Goal: Feedback & Contribution: Submit feedback/report problem

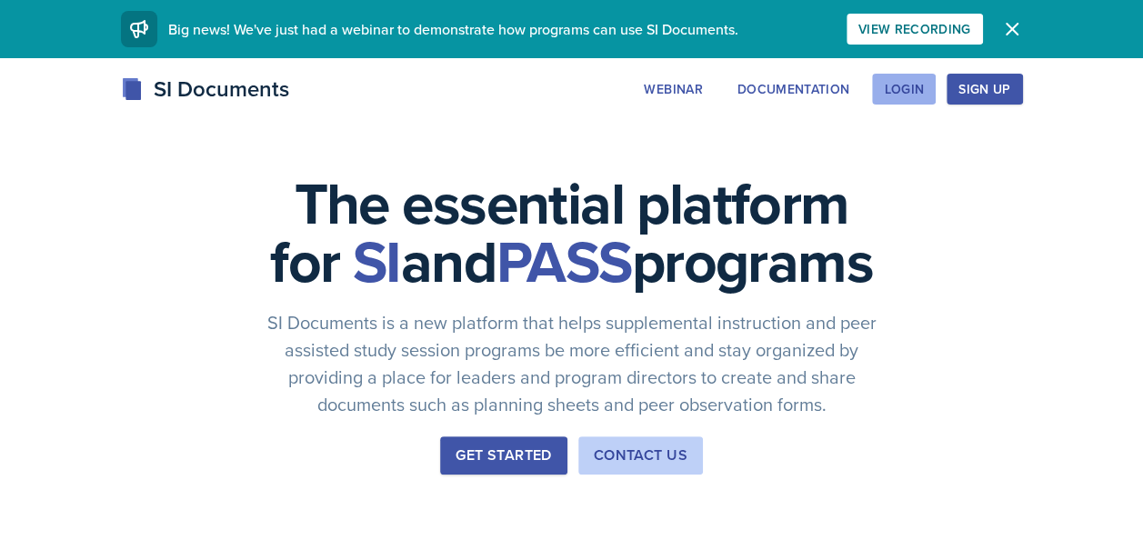
click at [906, 83] on div "Login" at bounding box center [904, 89] width 40 height 15
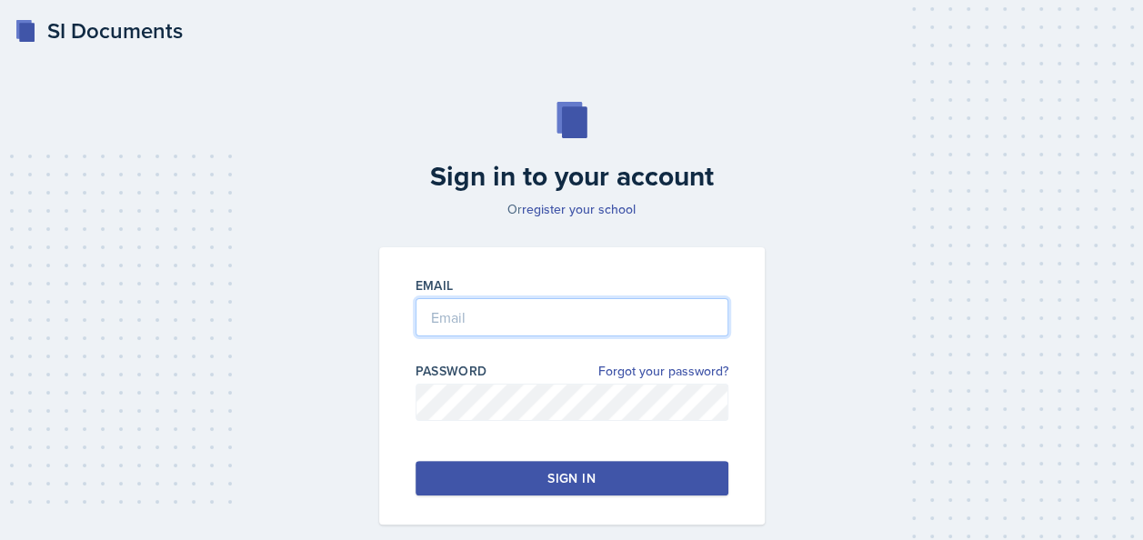
click at [637, 320] on input "email" at bounding box center [572, 317] width 313 height 38
type input "[EMAIL_ADDRESS][DOMAIN_NAME]"
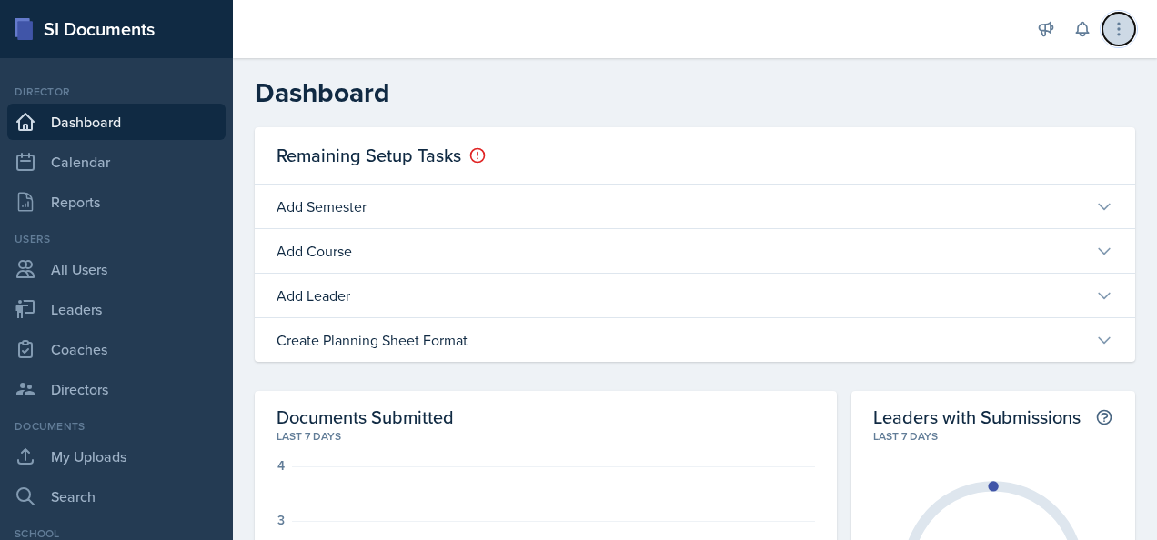
click at [1114, 36] on icon at bounding box center [1119, 29] width 18 height 18
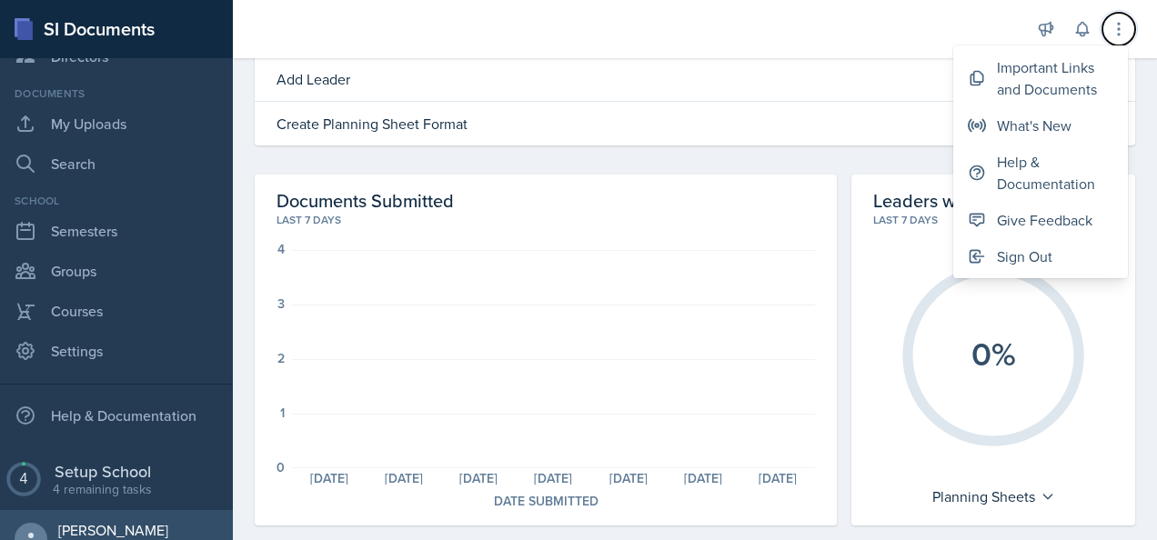
scroll to position [309, 0]
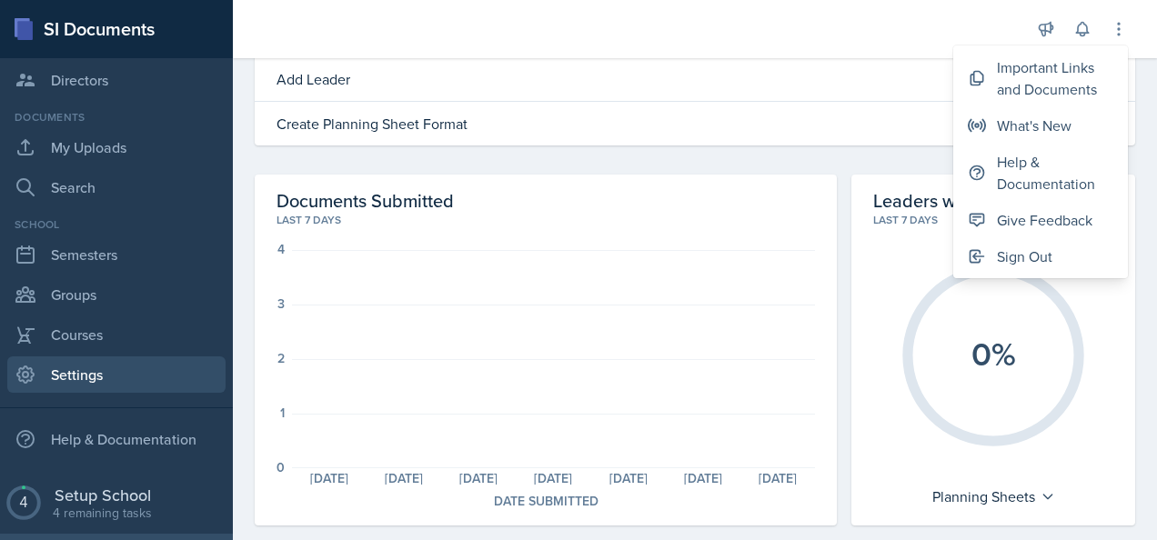
click at [111, 371] on link "Settings" at bounding box center [116, 375] width 218 height 36
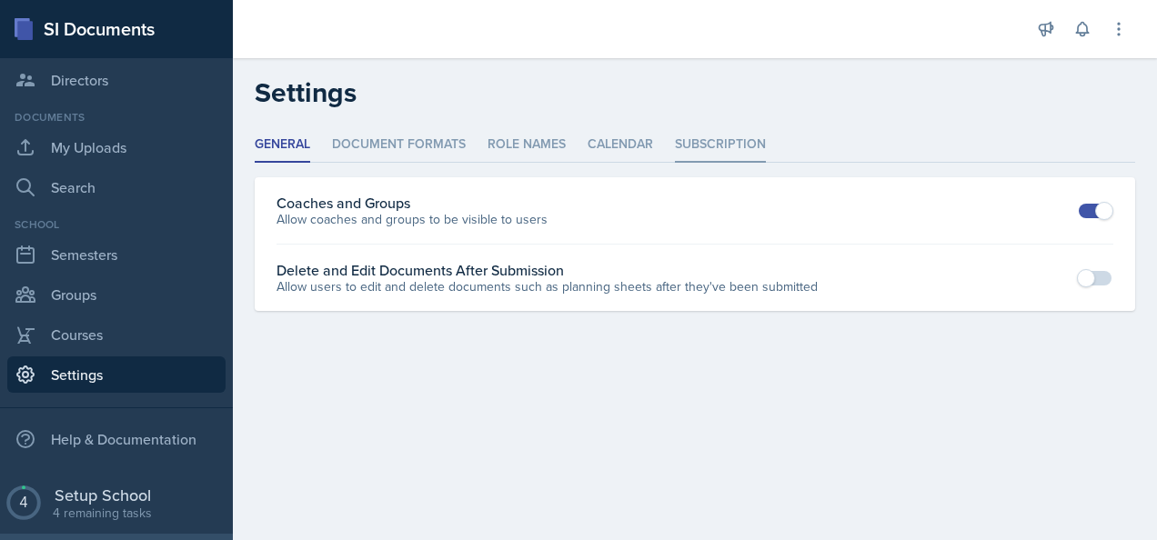
click at [714, 135] on li "Subscription" at bounding box center [720, 144] width 91 height 35
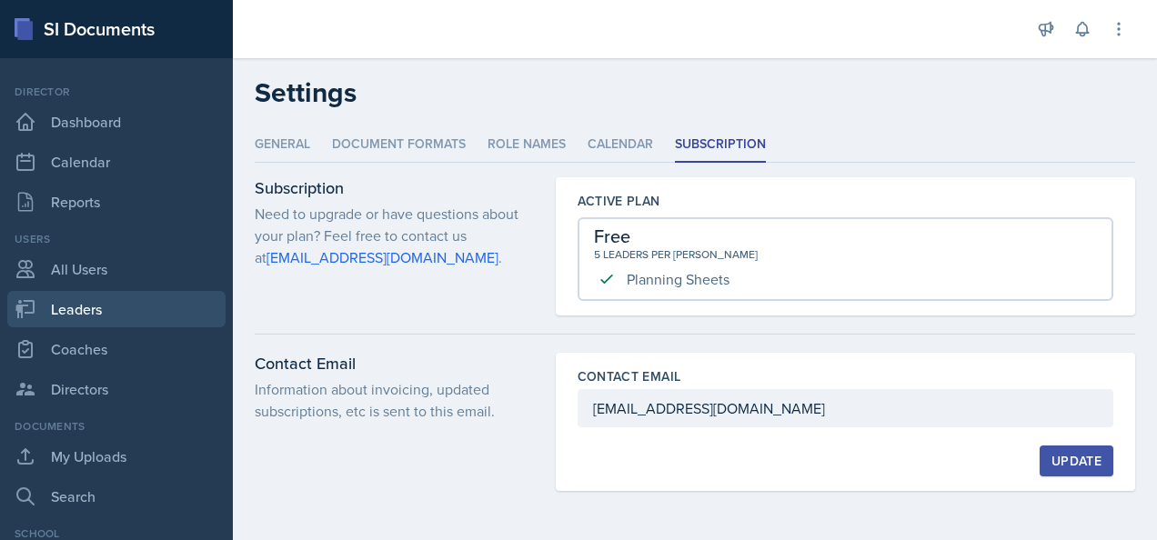
click at [102, 314] on link "Leaders" at bounding box center [116, 309] width 218 height 36
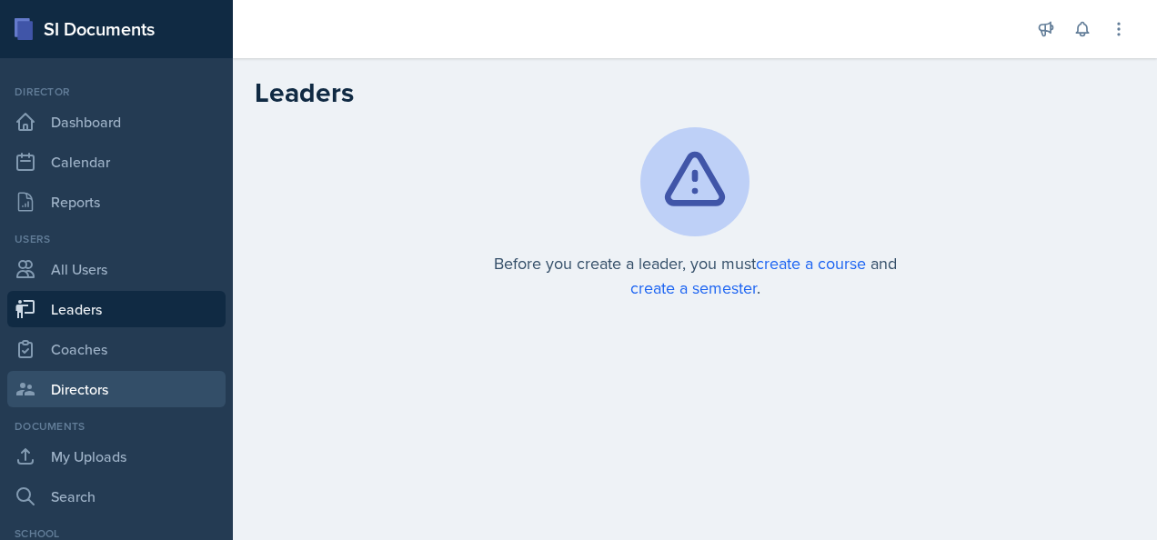
click at [80, 390] on link "Directors" at bounding box center [116, 389] width 218 height 36
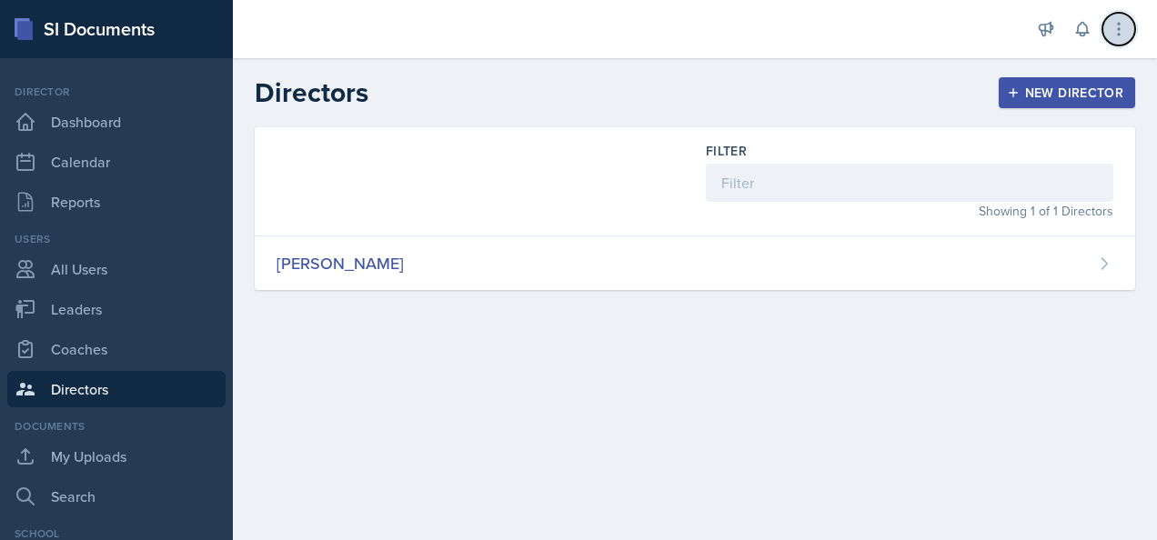
click at [1117, 29] on icon at bounding box center [1119, 29] width 18 height 18
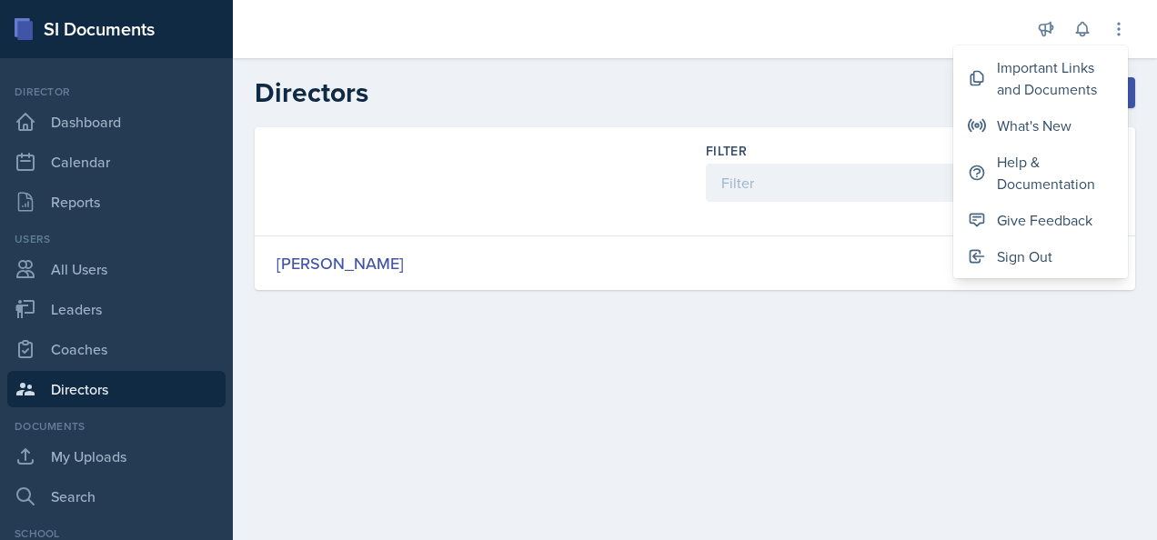
click at [751, 433] on main "Directors New Director Filter Showing 1 of 1 Directors Reagan Bozarth New Direc…" at bounding box center [695, 299] width 924 height 482
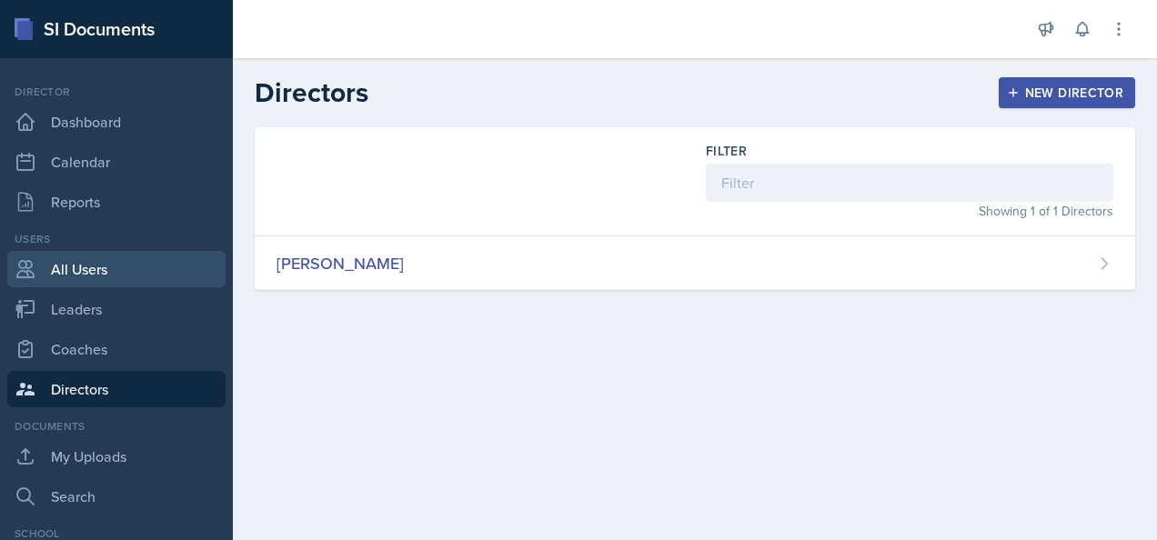
scroll to position [360, 0]
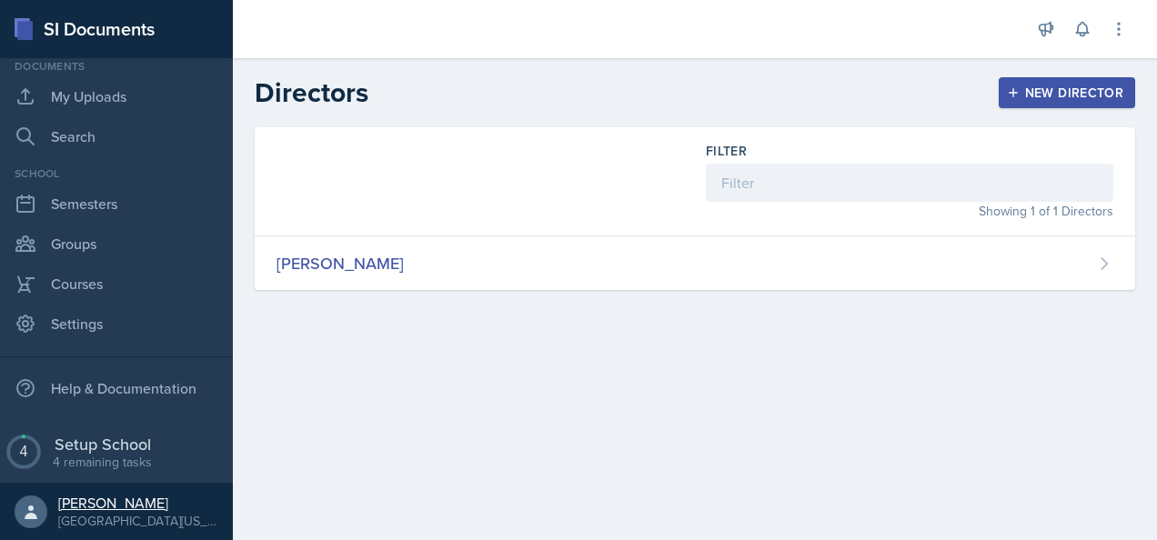
click at [143, 504] on div "Reagan Bozarth" at bounding box center [138, 503] width 160 height 18
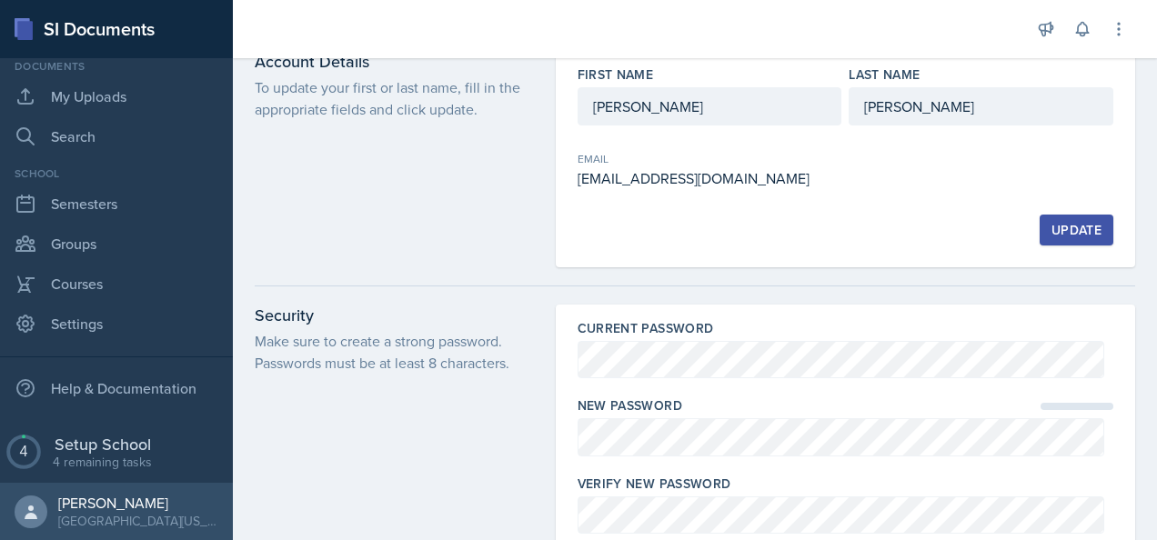
scroll to position [30, 0]
click at [1068, 223] on div "Update" at bounding box center [1076, 229] width 50 height 15
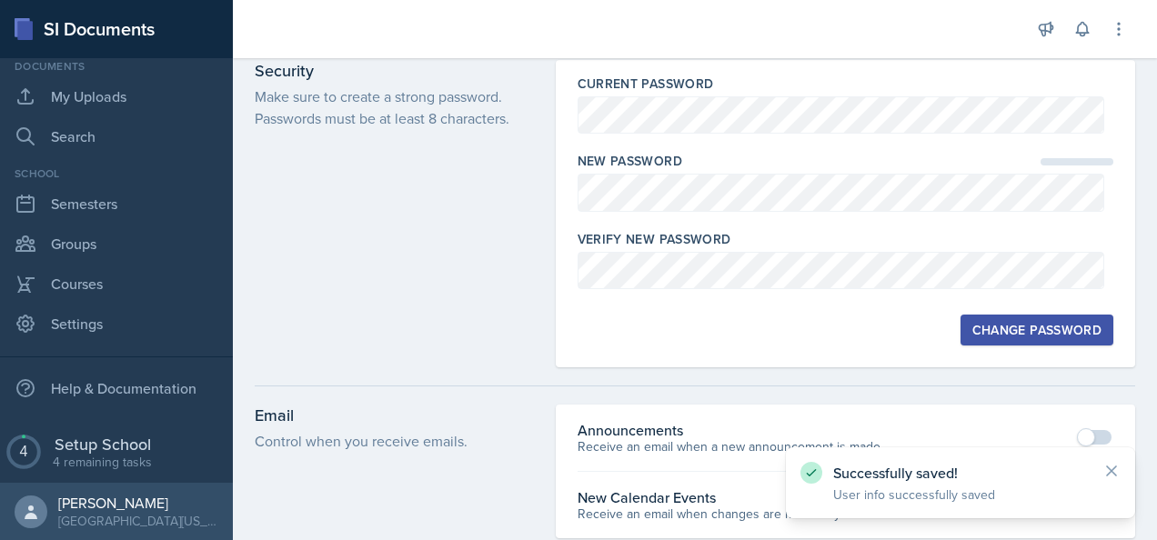
scroll to position [284, 0]
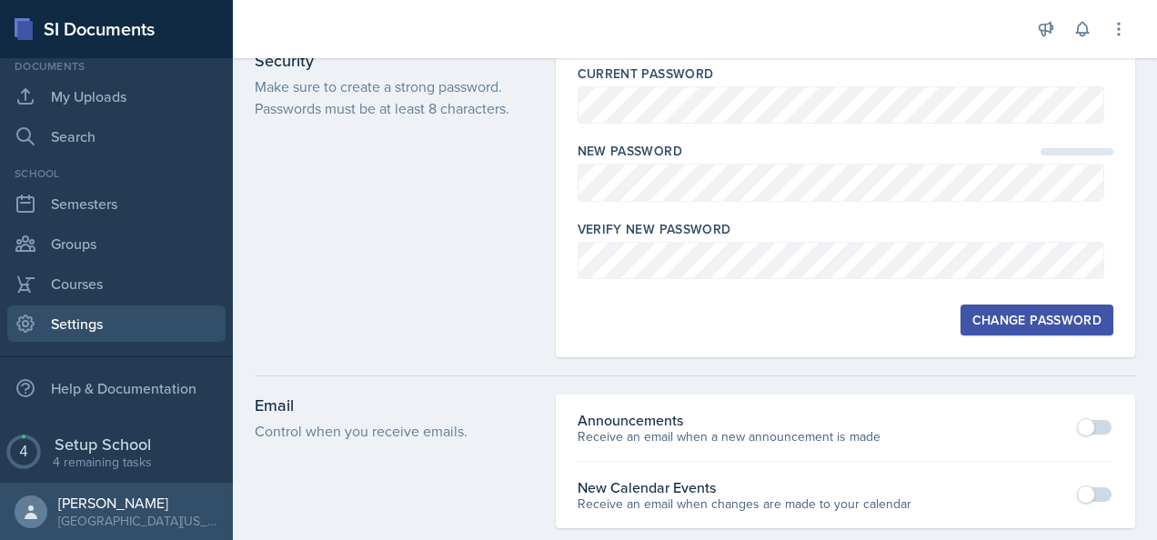
click at [95, 319] on link "Settings" at bounding box center [116, 324] width 218 height 36
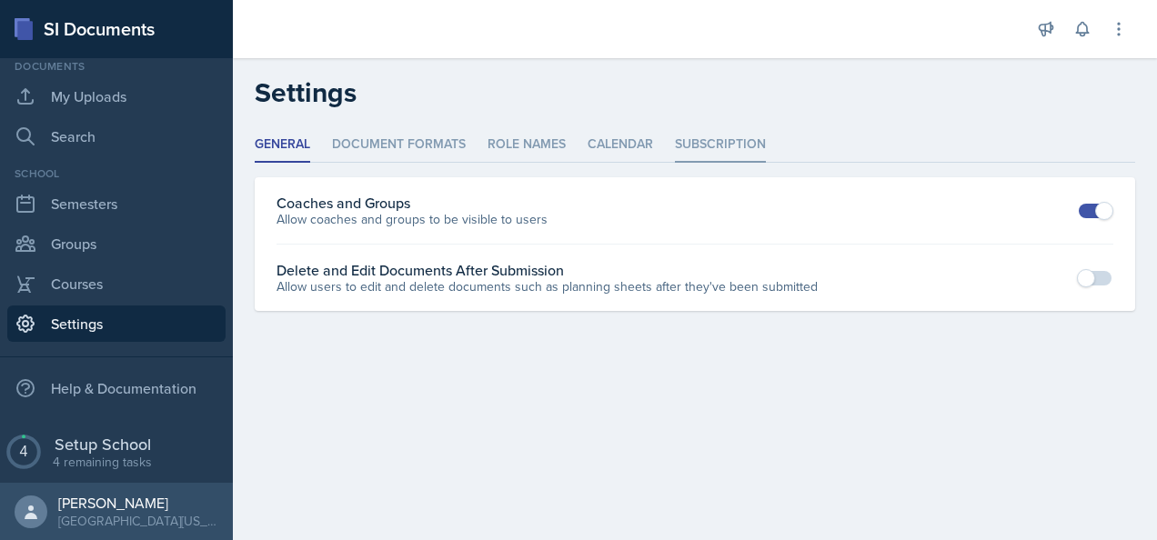
click at [706, 138] on li "Subscription" at bounding box center [720, 144] width 91 height 35
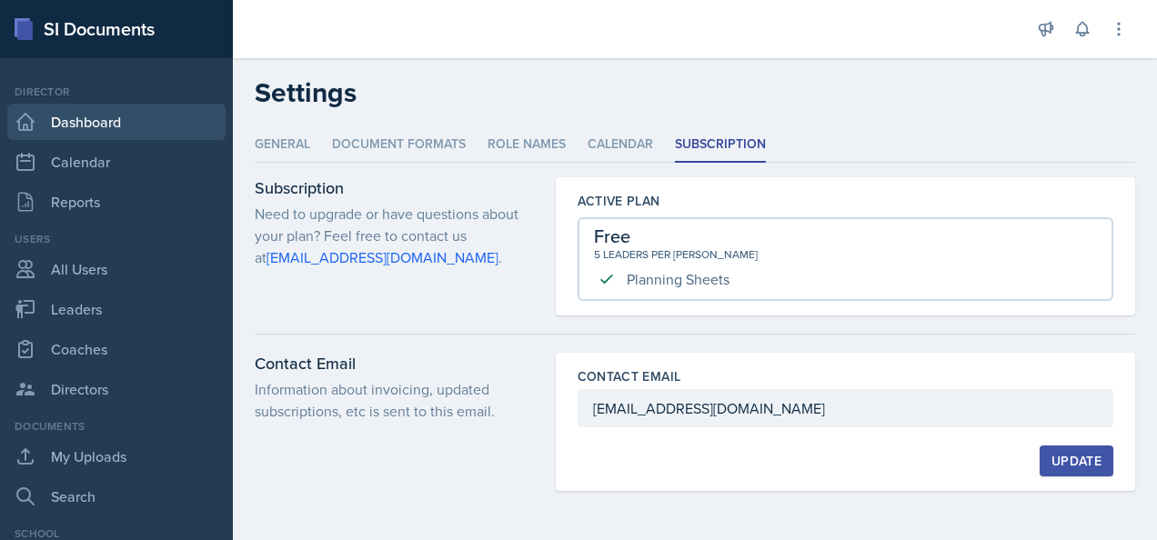
click at [73, 124] on link "Dashboard" at bounding box center [116, 122] width 218 height 36
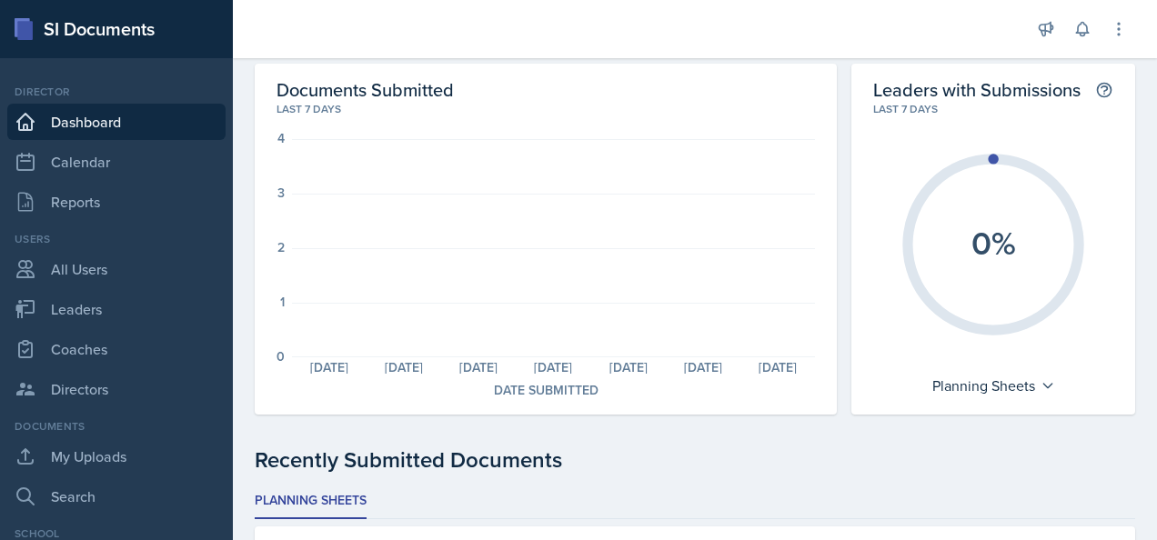
scroll to position [471, 0]
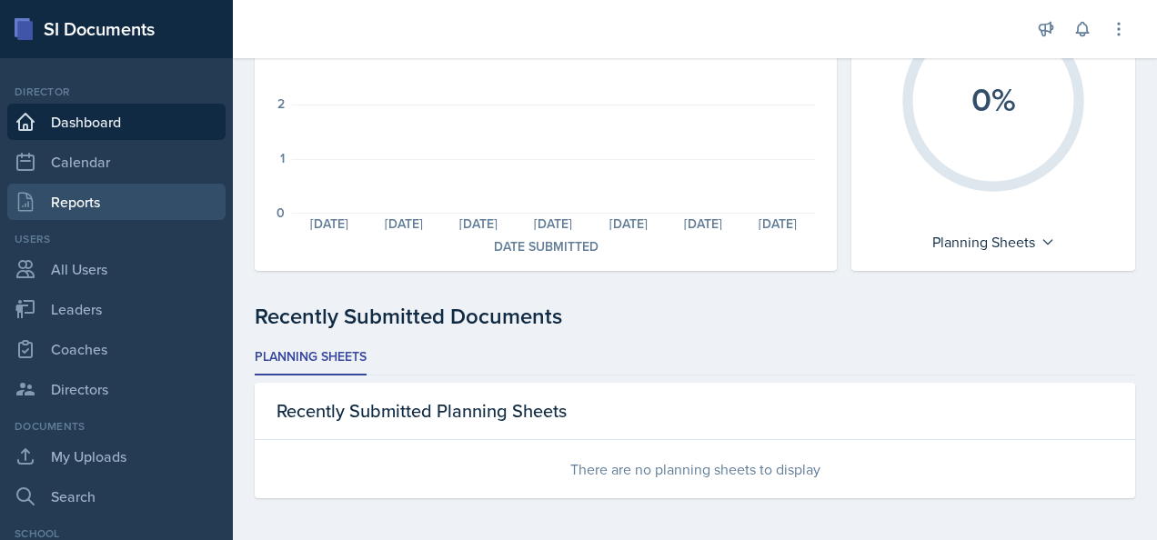
click at [91, 198] on link "Reports" at bounding box center [116, 202] width 218 height 36
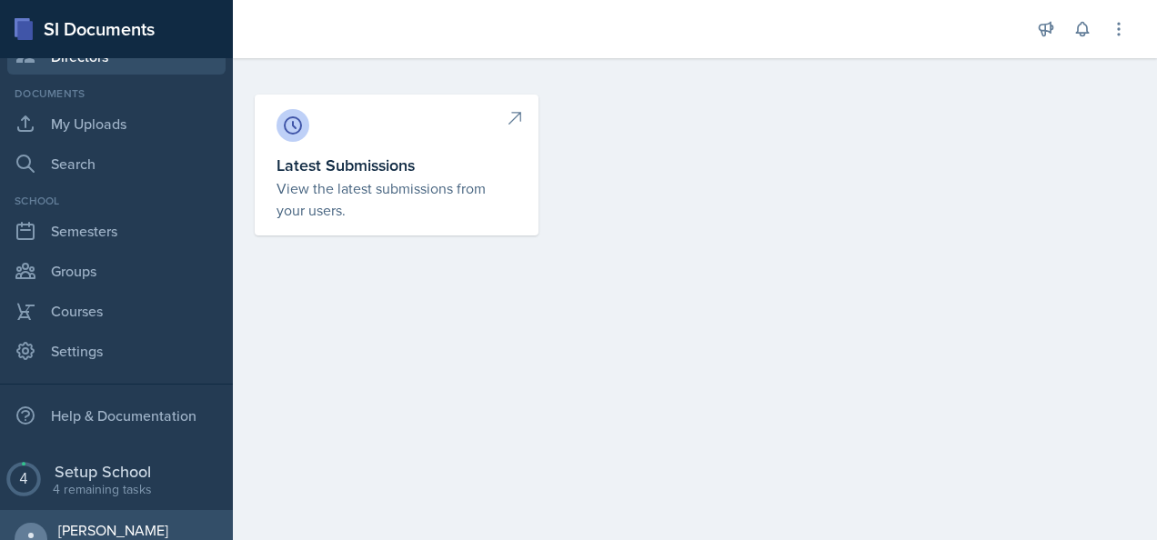
scroll to position [344, 0]
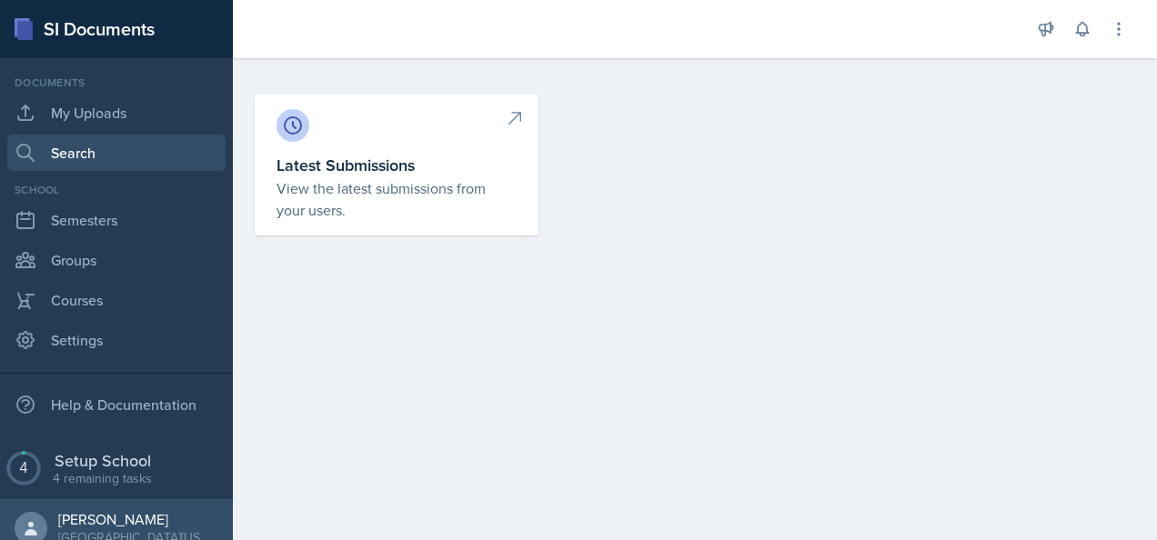
click at [75, 153] on link "Search" at bounding box center [116, 153] width 218 height 36
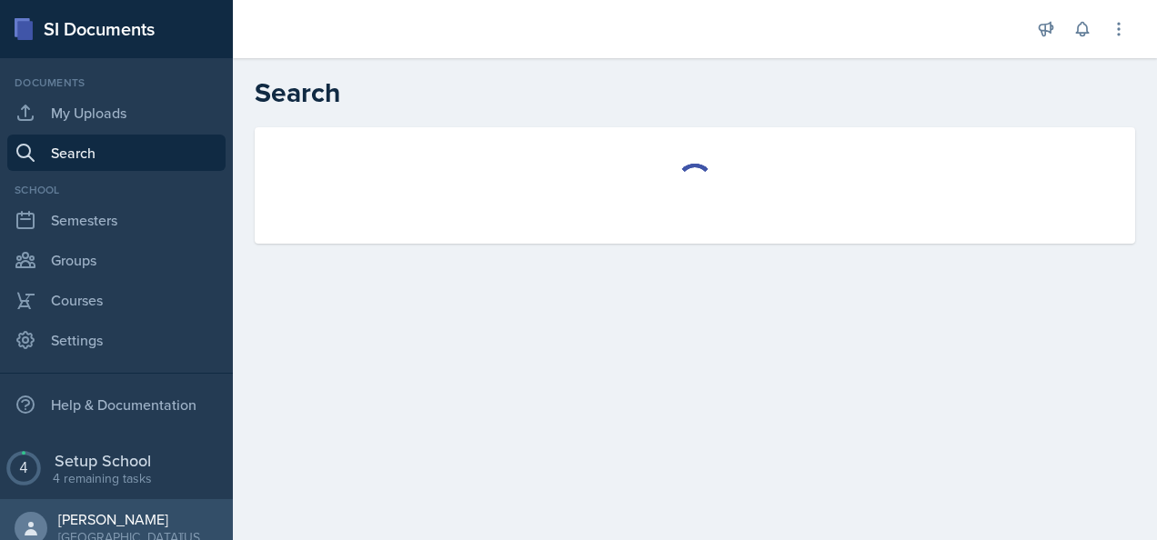
select select "all"
select select "1"
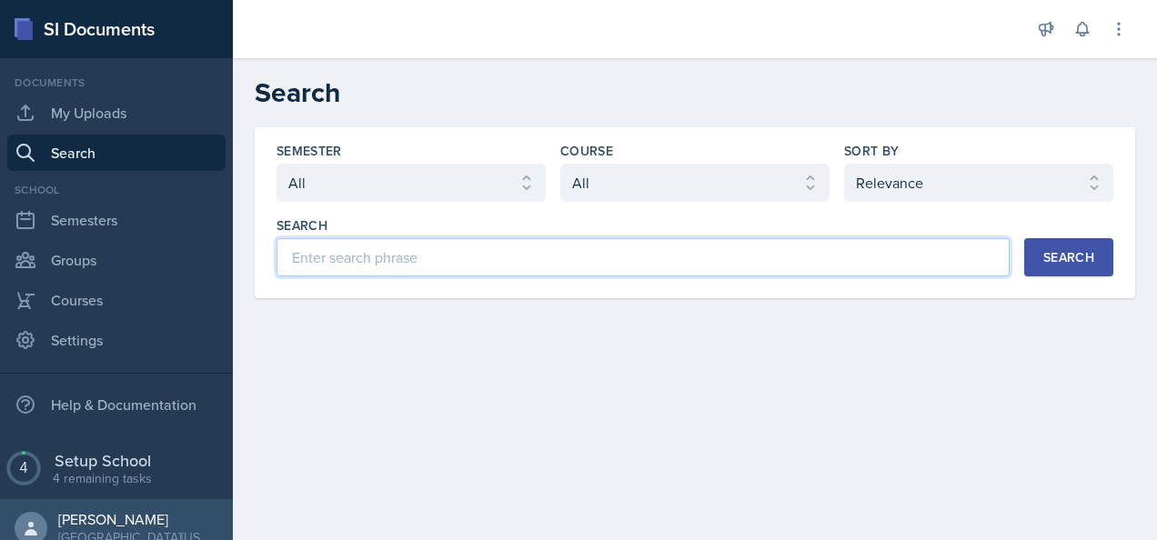
click at [322, 255] on input at bounding box center [642, 257] width 733 height 38
type input "contact form"
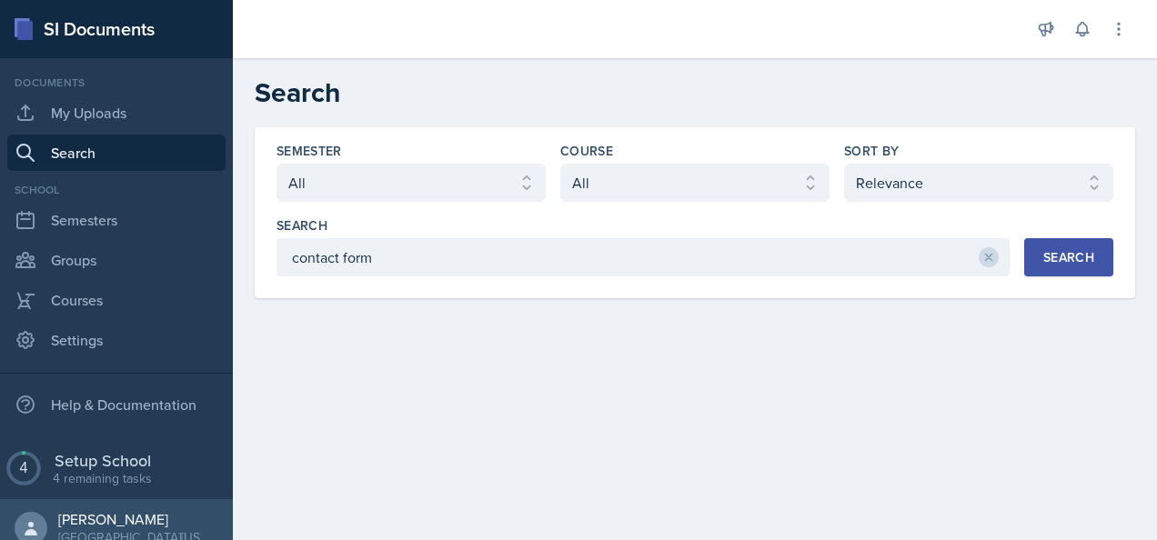
click at [1068, 250] on div "Search" at bounding box center [1068, 257] width 51 height 15
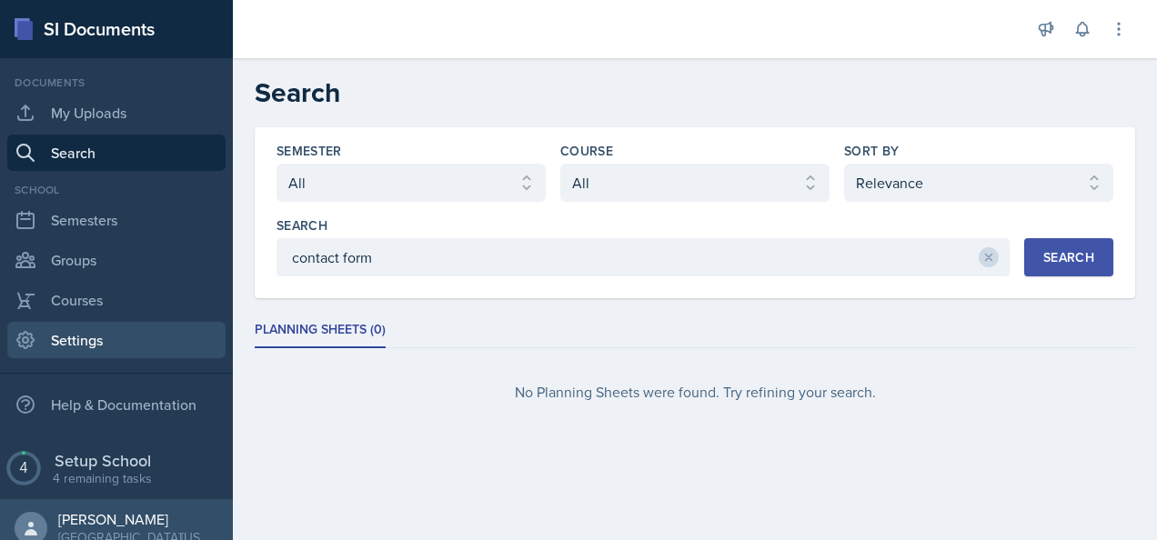
click at [100, 329] on link "Settings" at bounding box center [116, 340] width 218 height 36
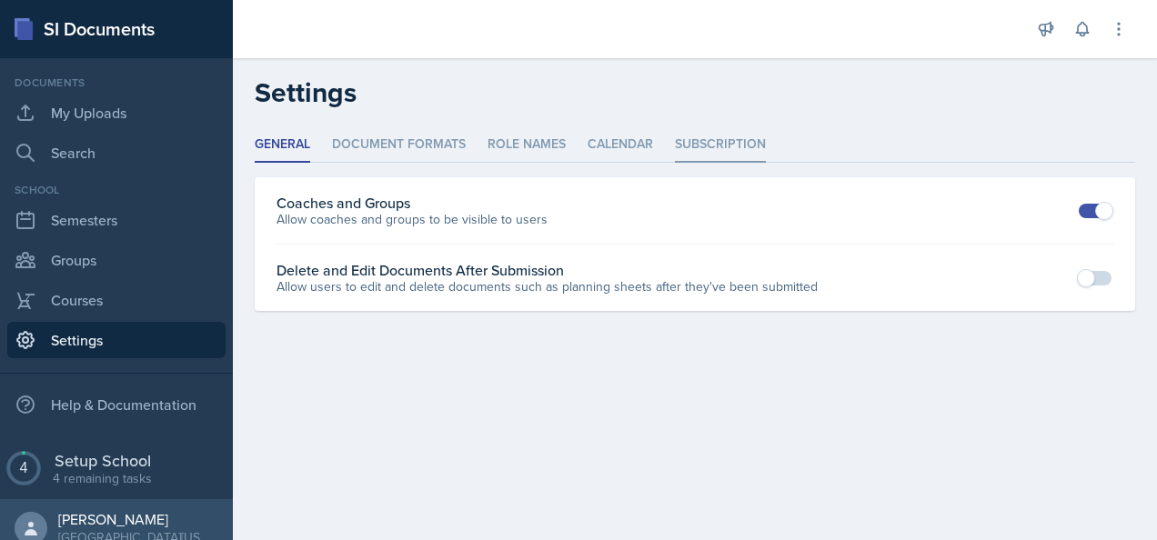
click at [712, 140] on li "Subscription" at bounding box center [720, 144] width 91 height 35
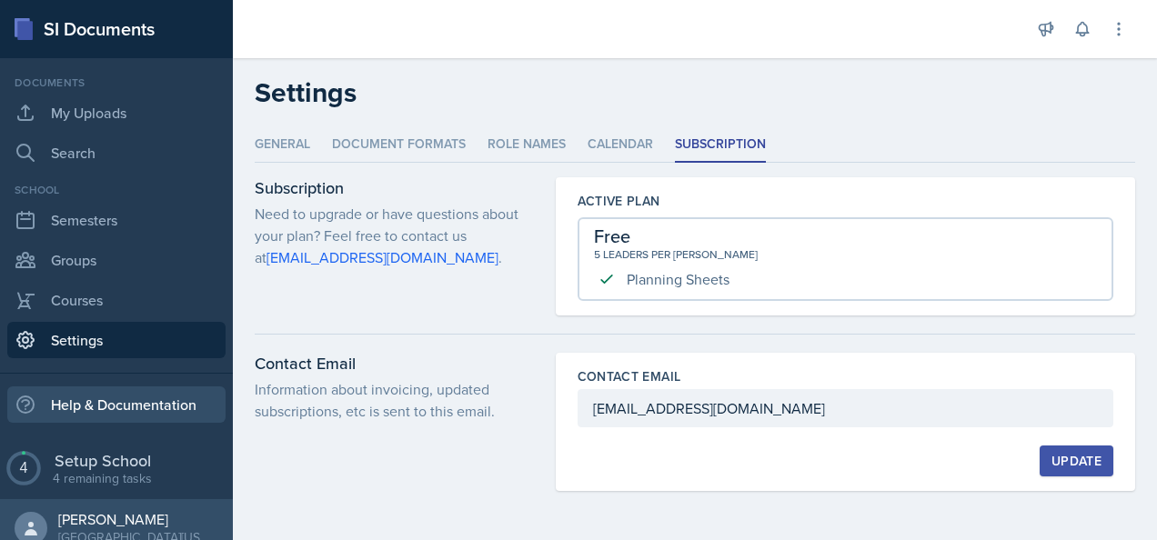
click at [82, 409] on div "Help & Documentation" at bounding box center [116, 405] width 218 height 36
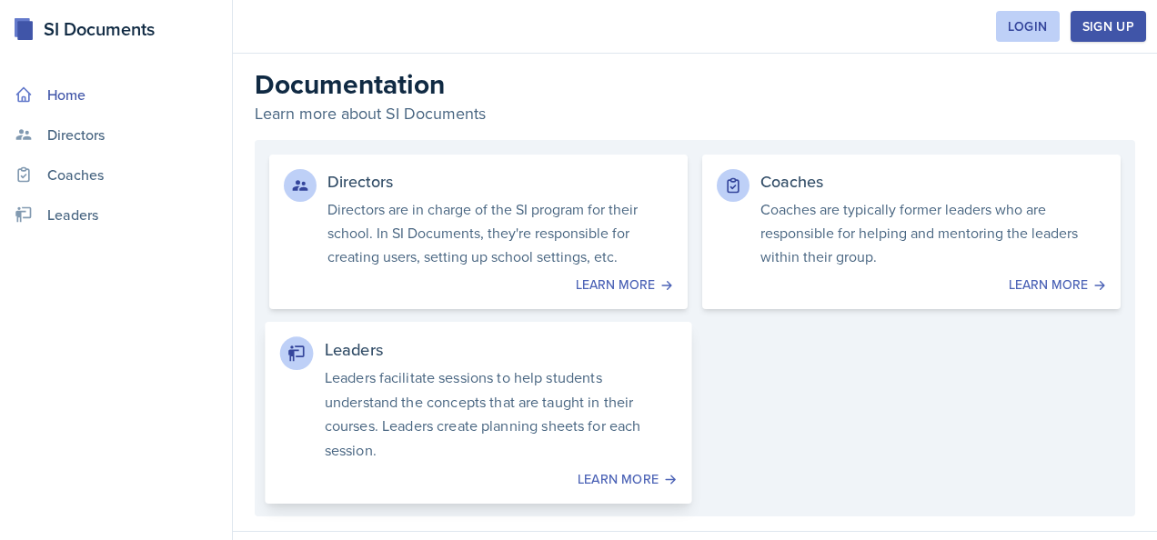
click at [592, 477] on div "Learn more" at bounding box center [478, 478] width 397 height 19
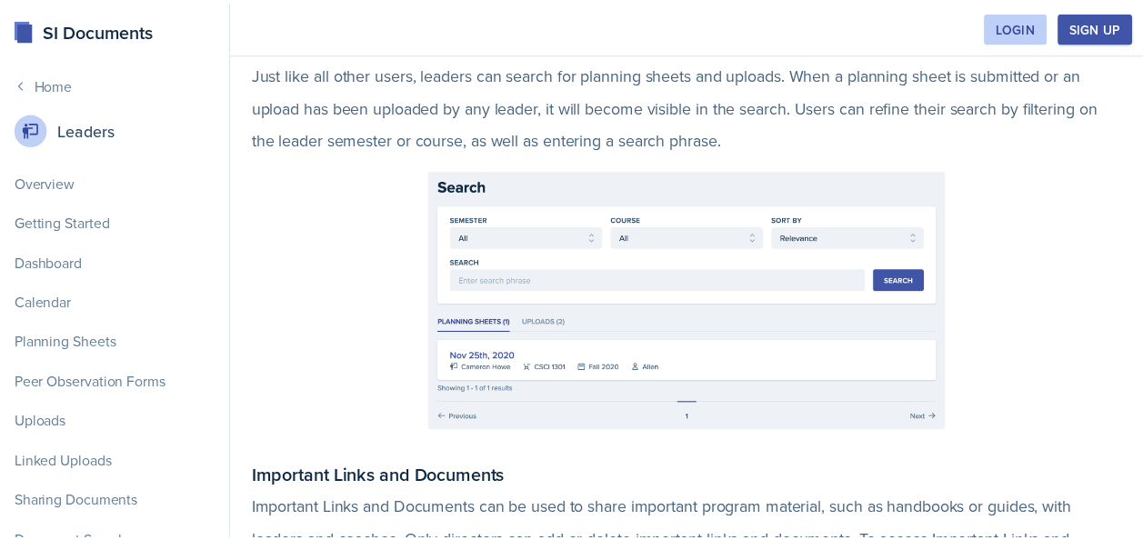
scroll to position [4573, 0]
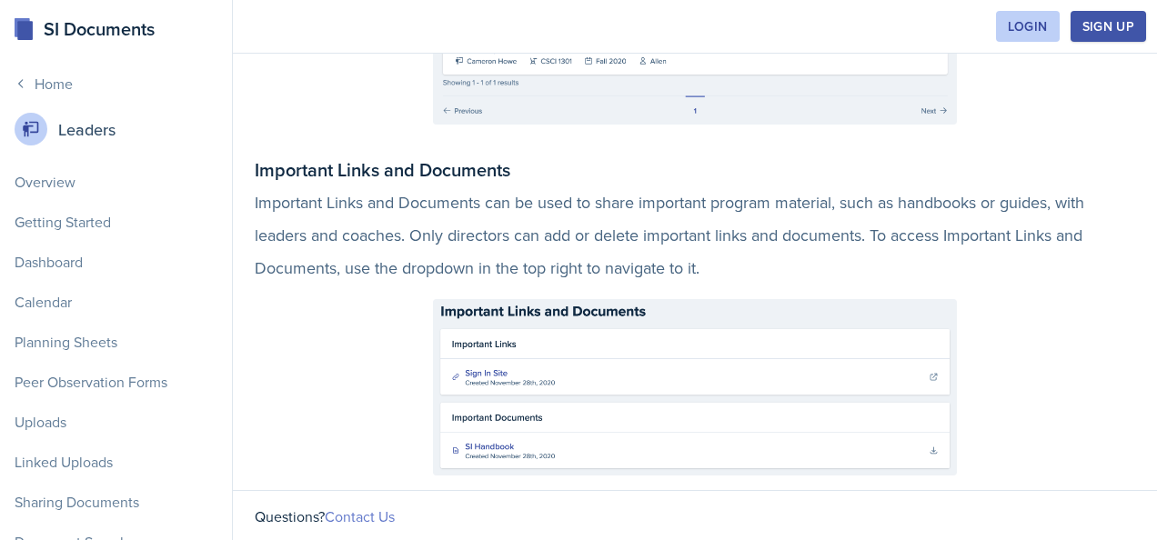
click at [369, 517] on link "Contact Us" at bounding box center [360, 517] width 70 height 20
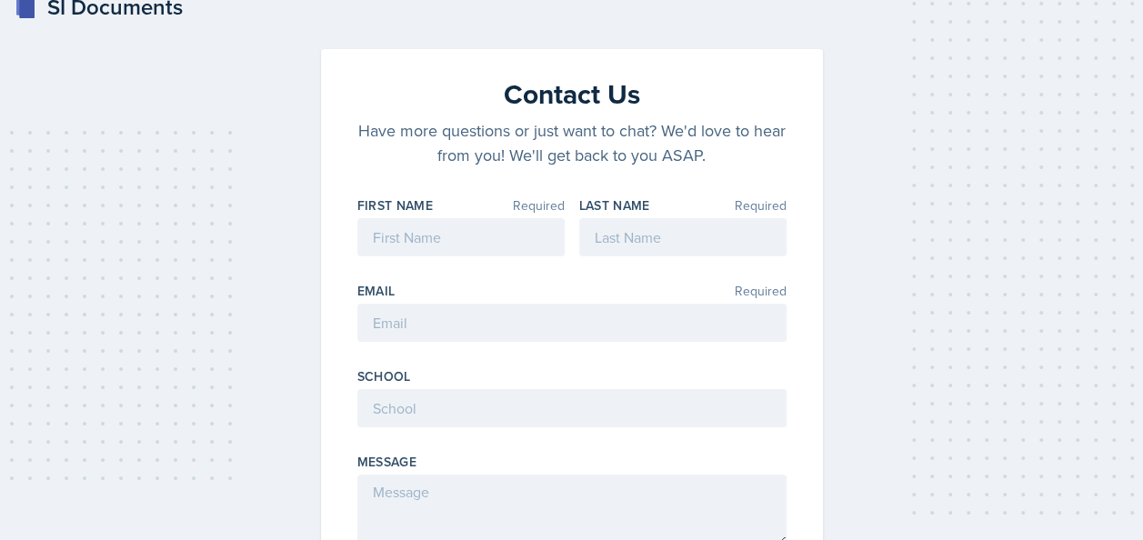
scroll to position [20, 0]
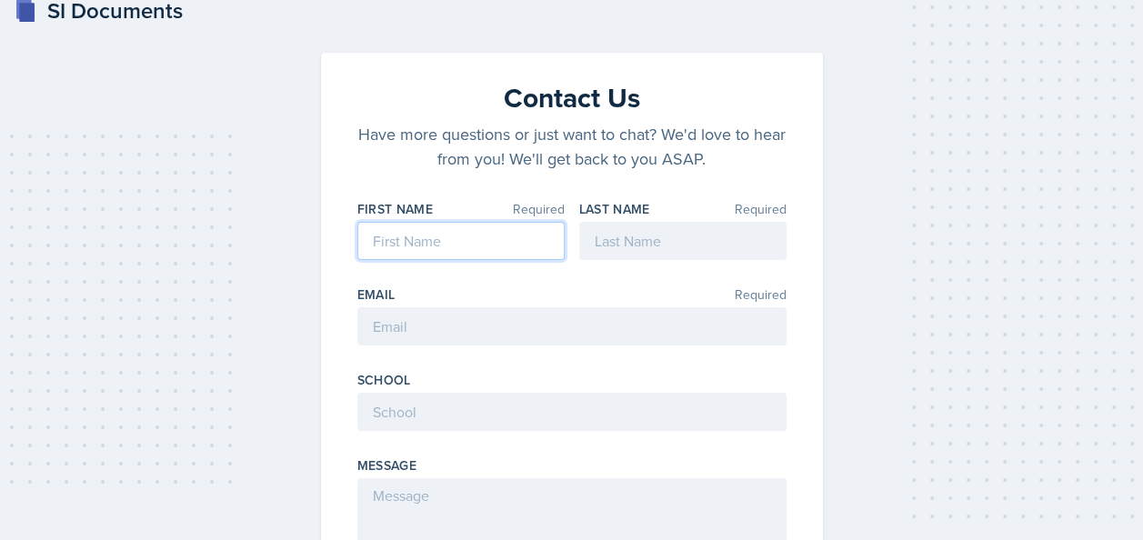
click at [475, 243] on input at bounding box center [460, 241] width 207 height 38
type input "[PERSON_NAME]"
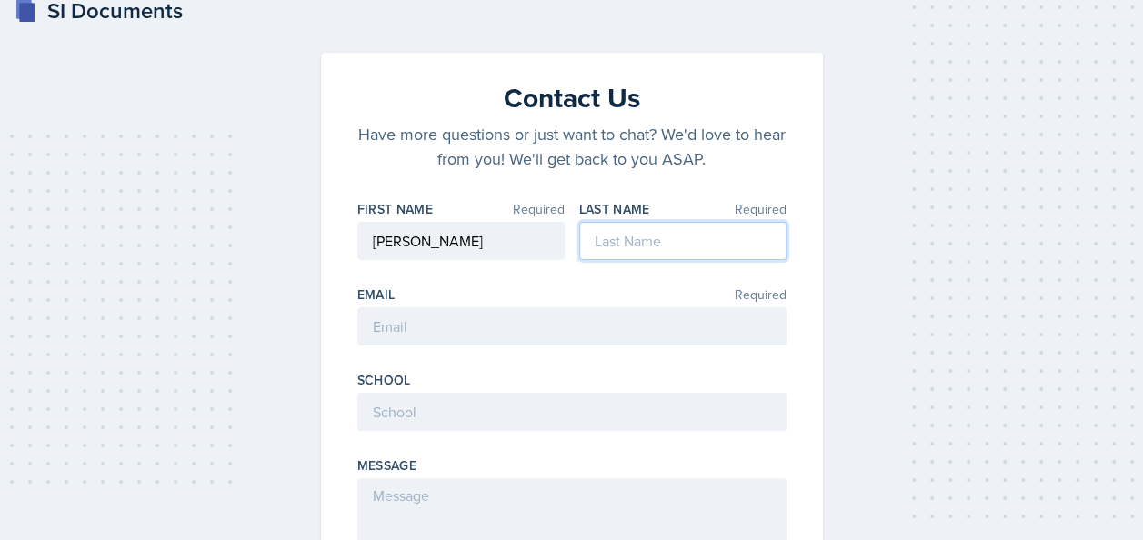
click at [671, 251] on input at bounding box center [682, 241] width 207 height 38
type input "[PERSON_NAME]"
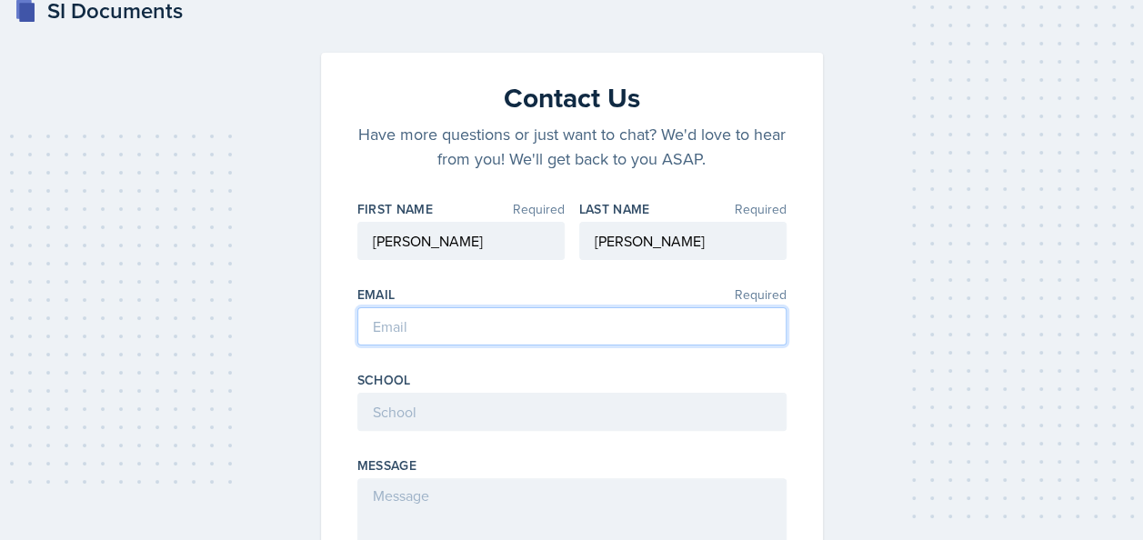
click at [431, 315] on input "email" at bounding box center [571, 326] width 429 height 38
type input "[EMAIL_ADDRESS][DOMAIN_NAME]"
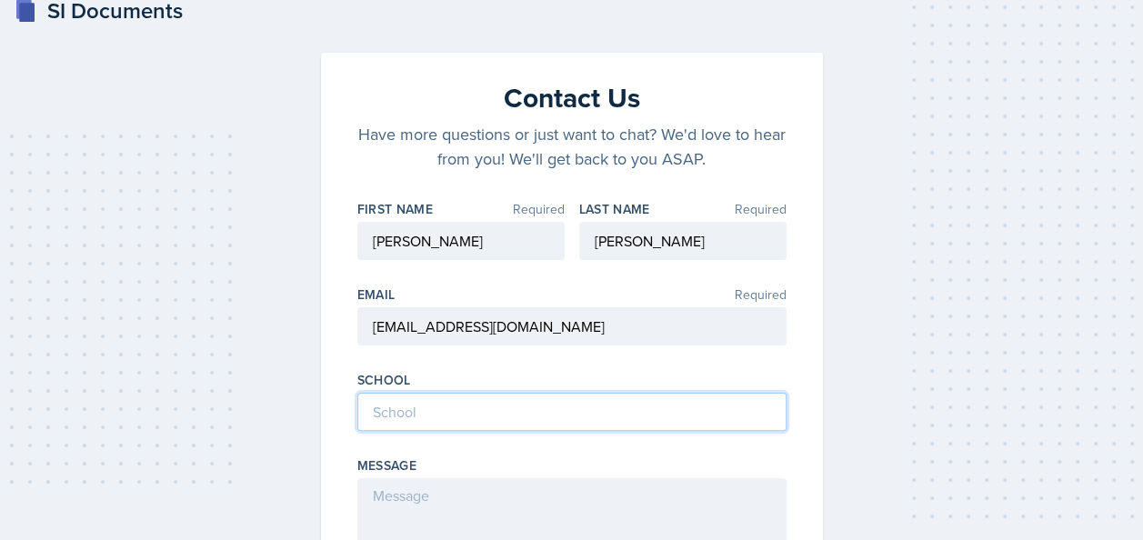
click at [431, 417] on input at bounding box center [571, 412] width 429 height 38
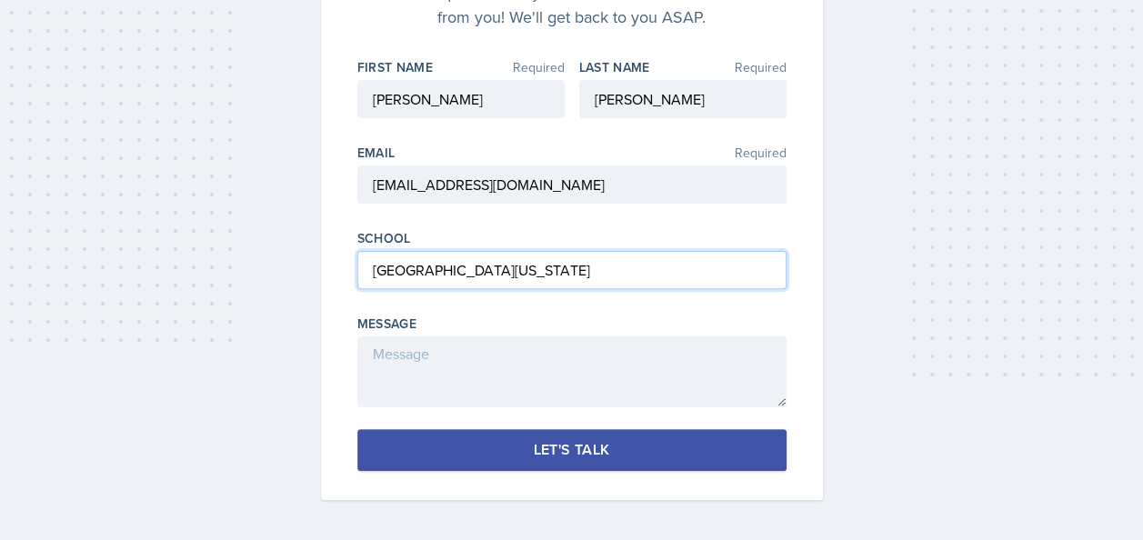
type input "[GEOGRAPHIC_DATA][US_STATE]"
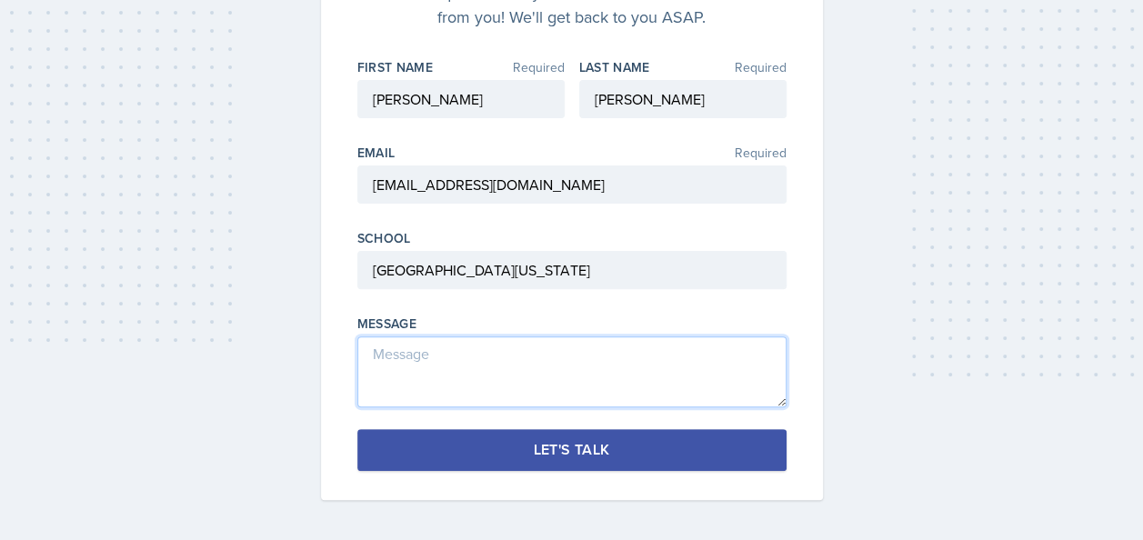
click at [397, 348] on textarea at bounding box center [571, 372] width 429 height 71
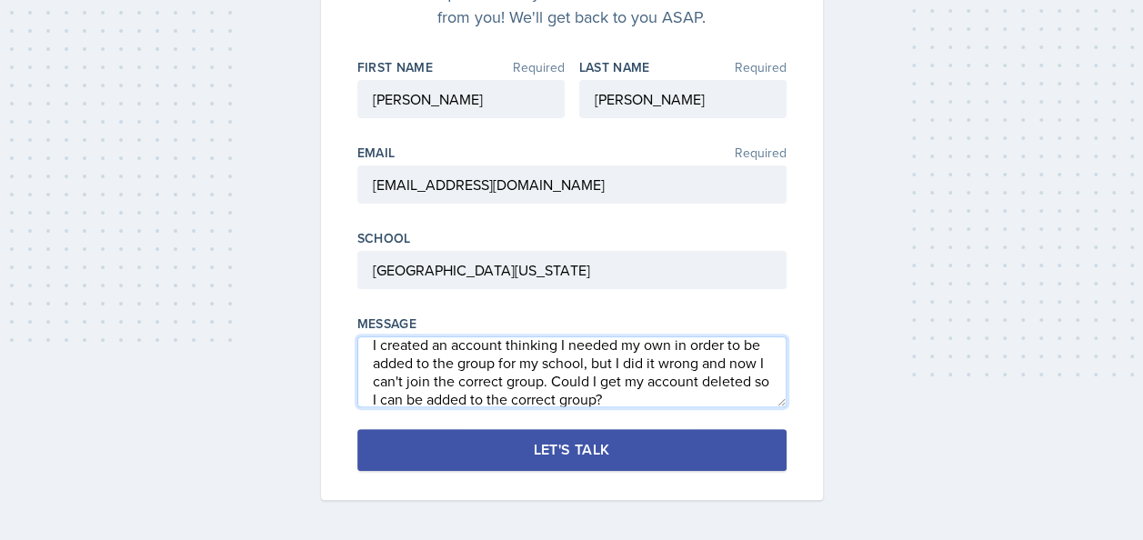
click at [719, 361] on textarea "I created an account thinking I needed my own in order to be added to the group…" at bounding box center [571, 372] width 429 height 71
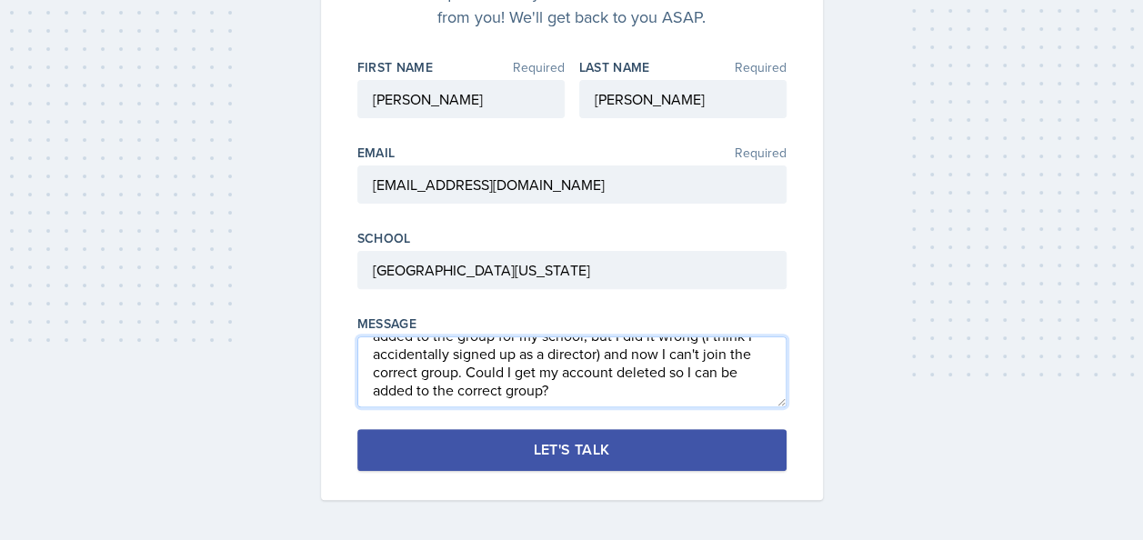
type textarea "I created an account thinking I needed my own in order to be added to the group…"
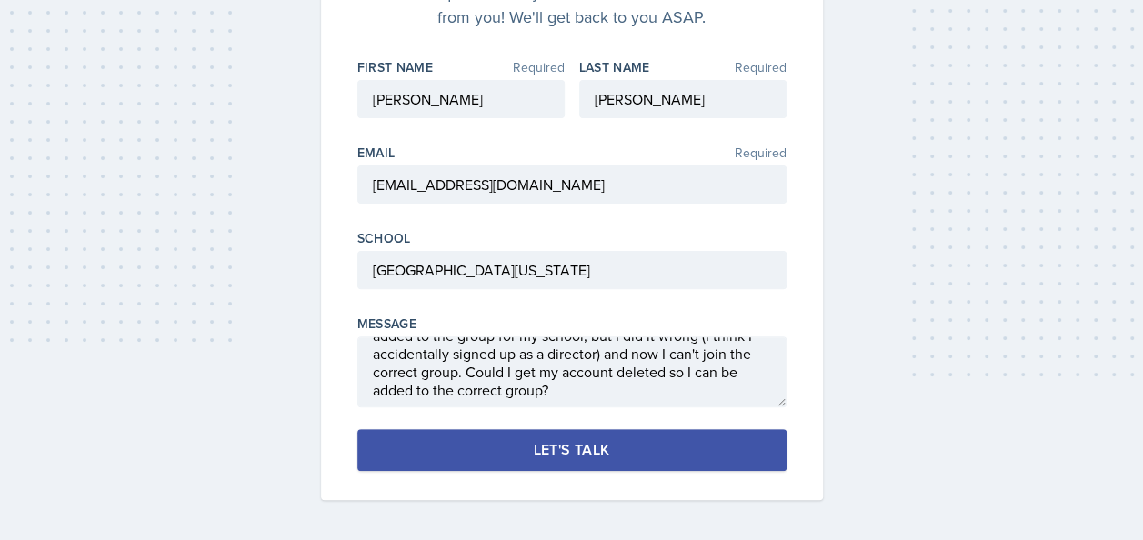
click at [589, 447] on div "Let's Talk" at bounding box center [572, 450] width 76 height 18
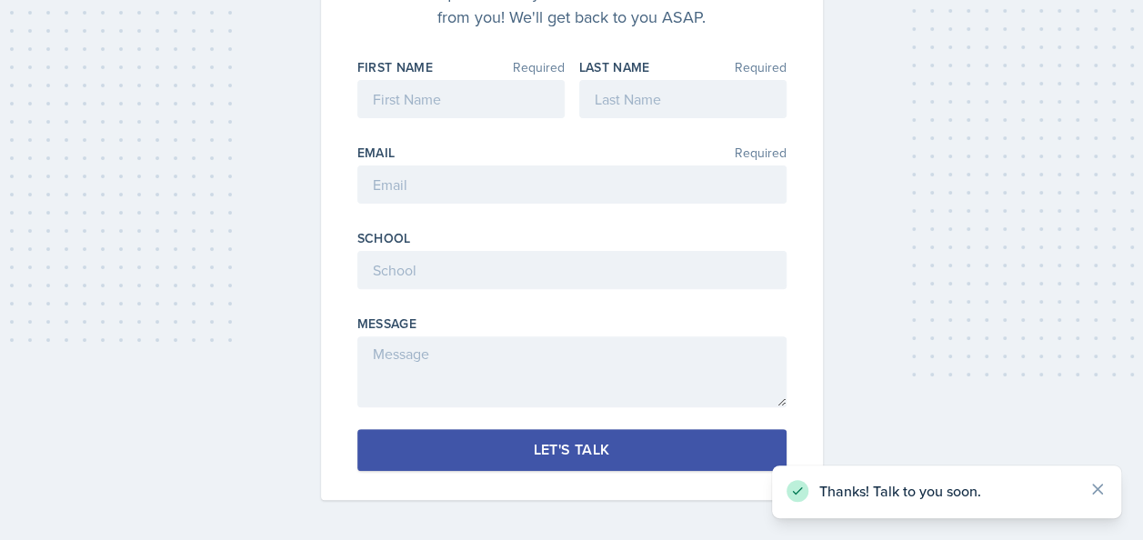
scroll to position [0, 0]
